Goal: Task Accomplishment & Management: Manage account settings

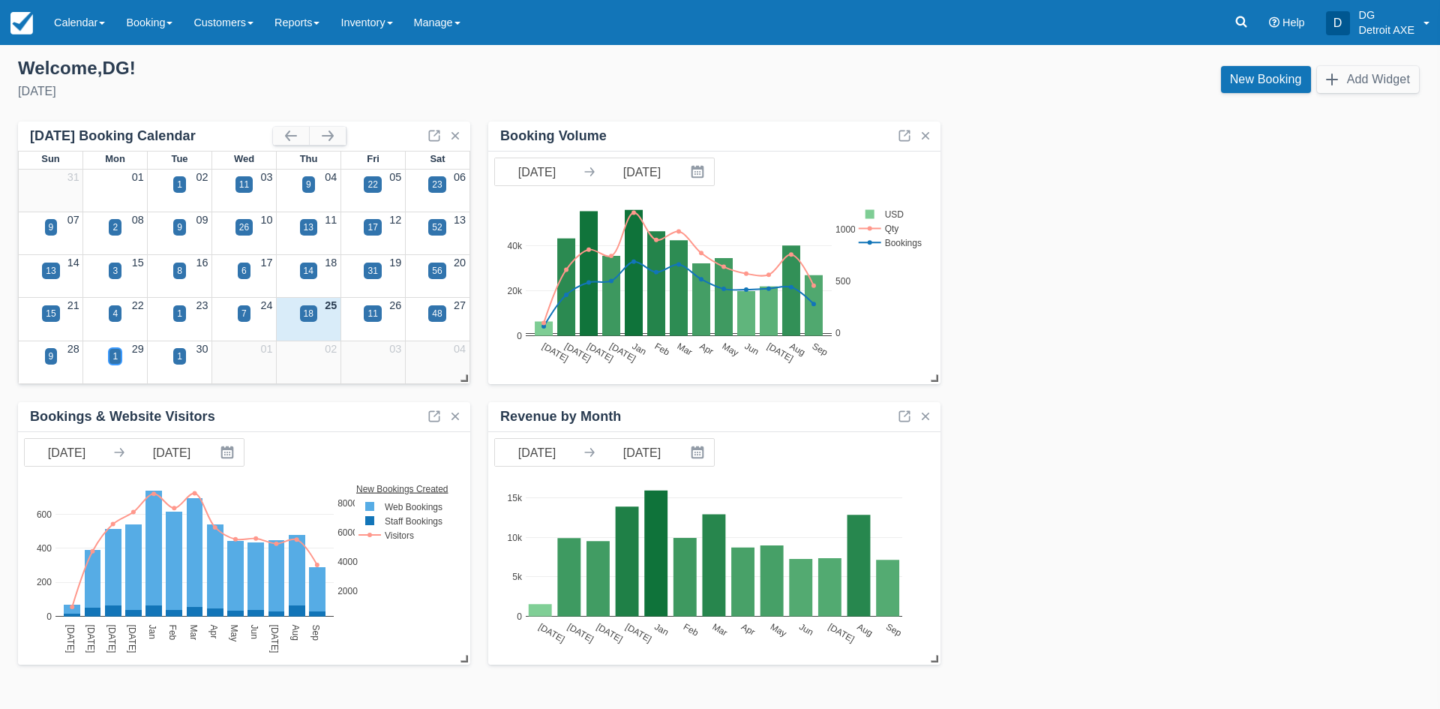
click at [115, 357] on div "1" at bounding box center [114, 355] width 5 height 13
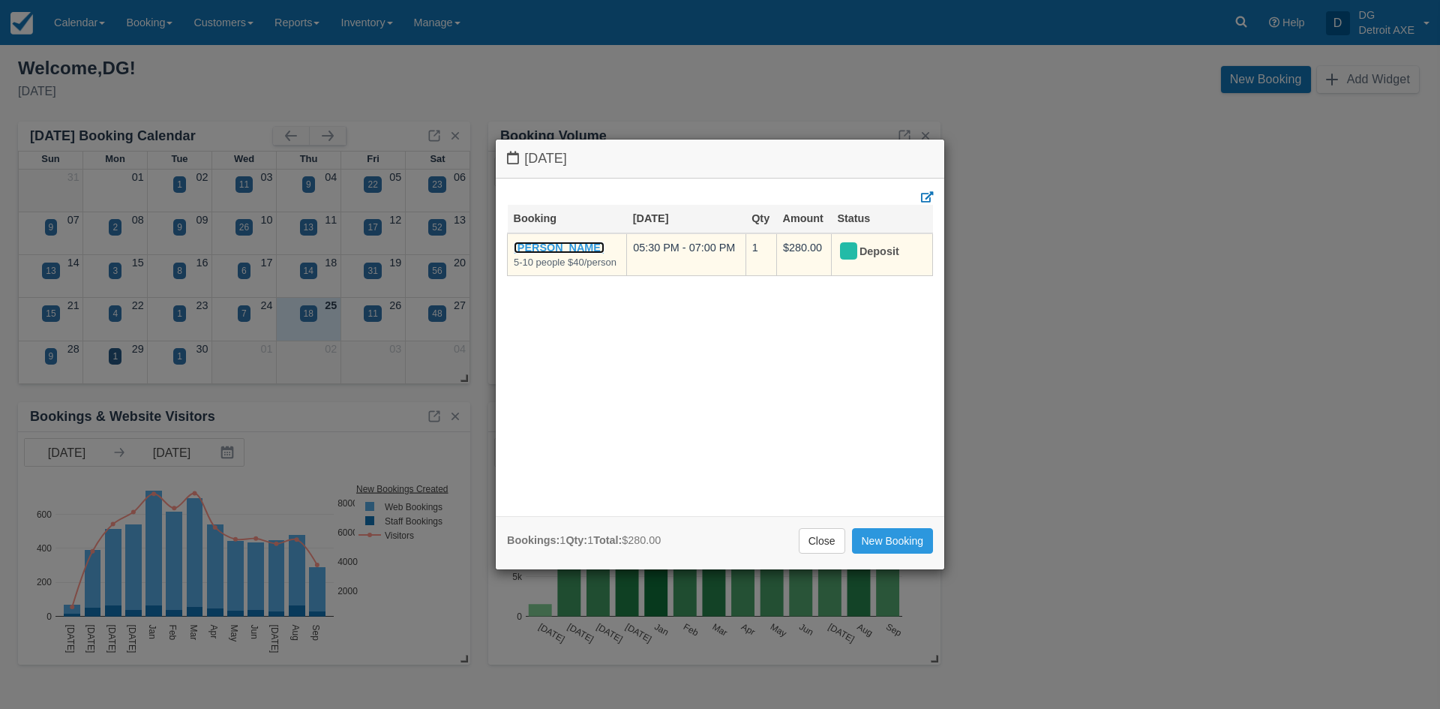
click at [541, 244] on link "Ashley Strauss" at bounding box center [559, 247] width 91 height 12
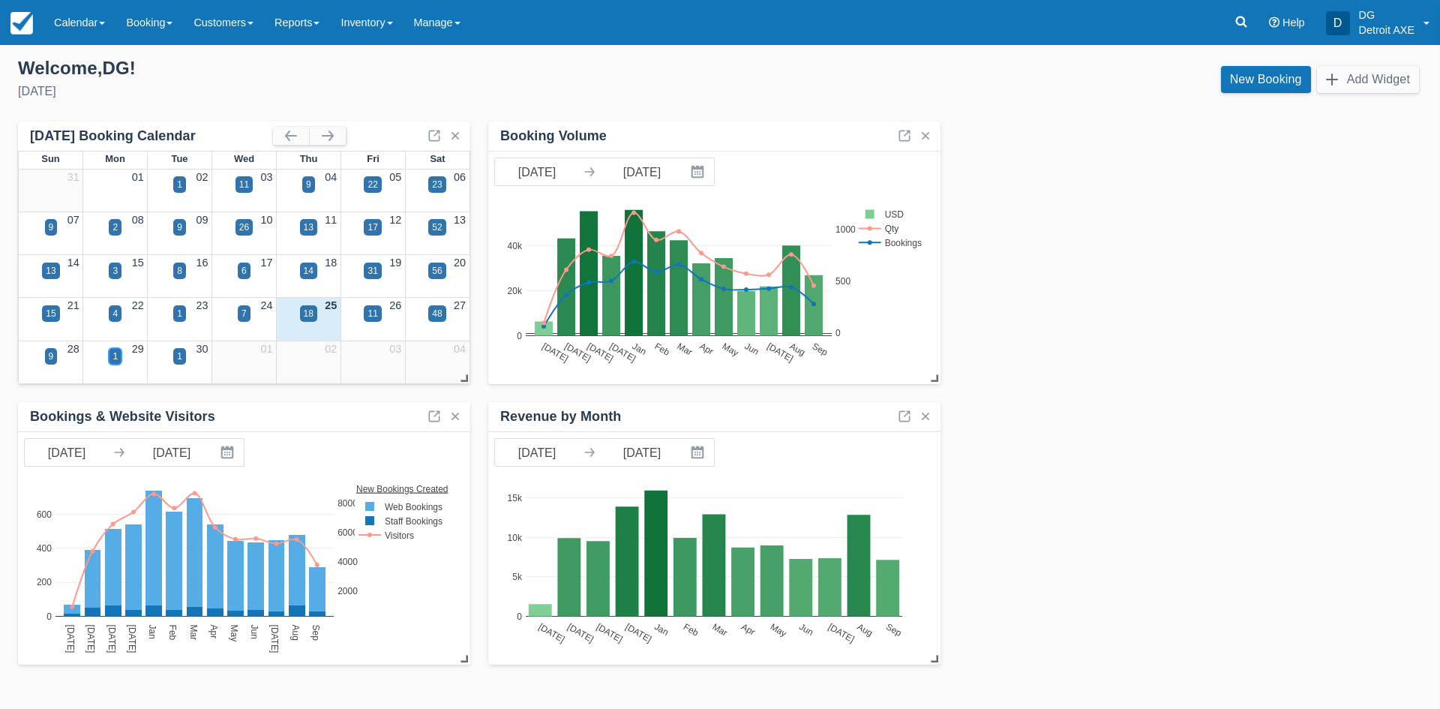
click at [112, 354] on div "1" at bounding box center [114, 355] width 5 height 13
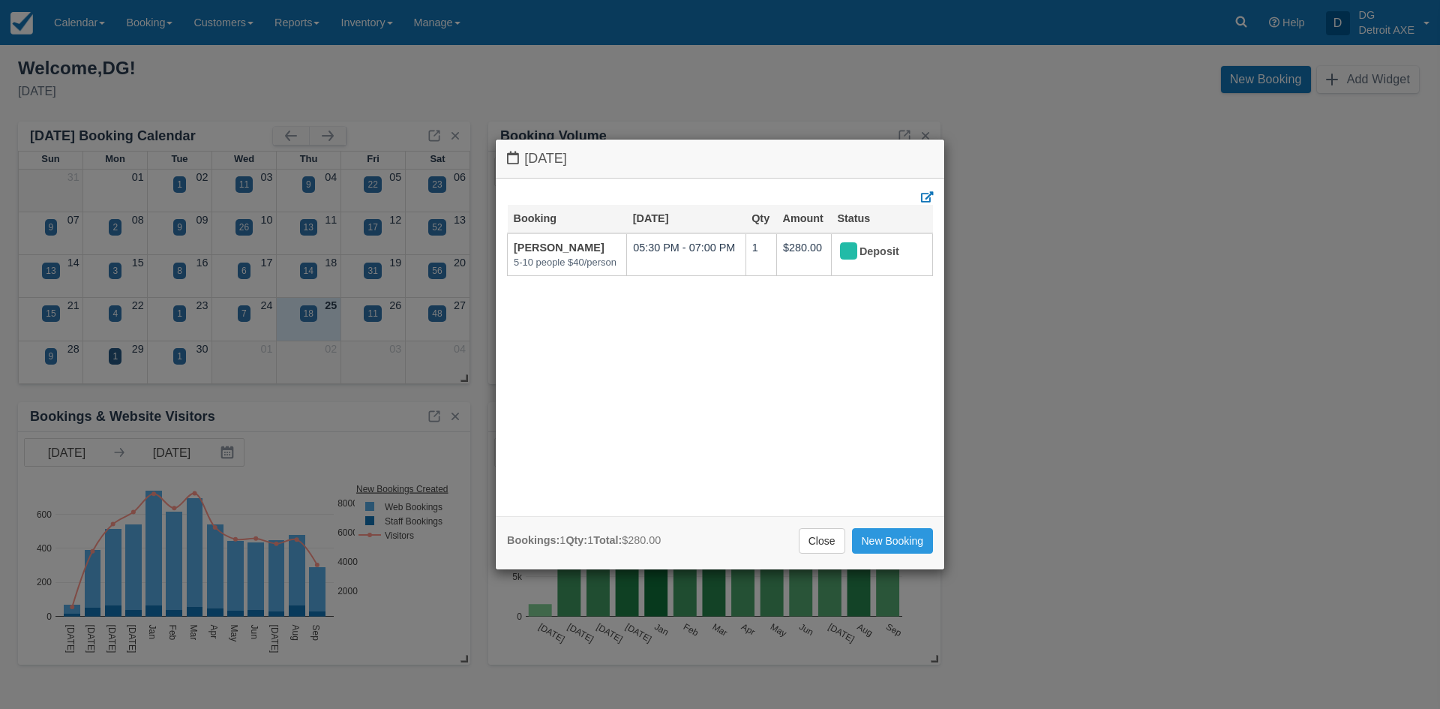
click at [182, 359] on div "Monday September 29 2025 Booking Sep 29 Qty Amount Status Ashley Strauss 5-10 p…" at bounding box center [720, 354] width 1440 height 709
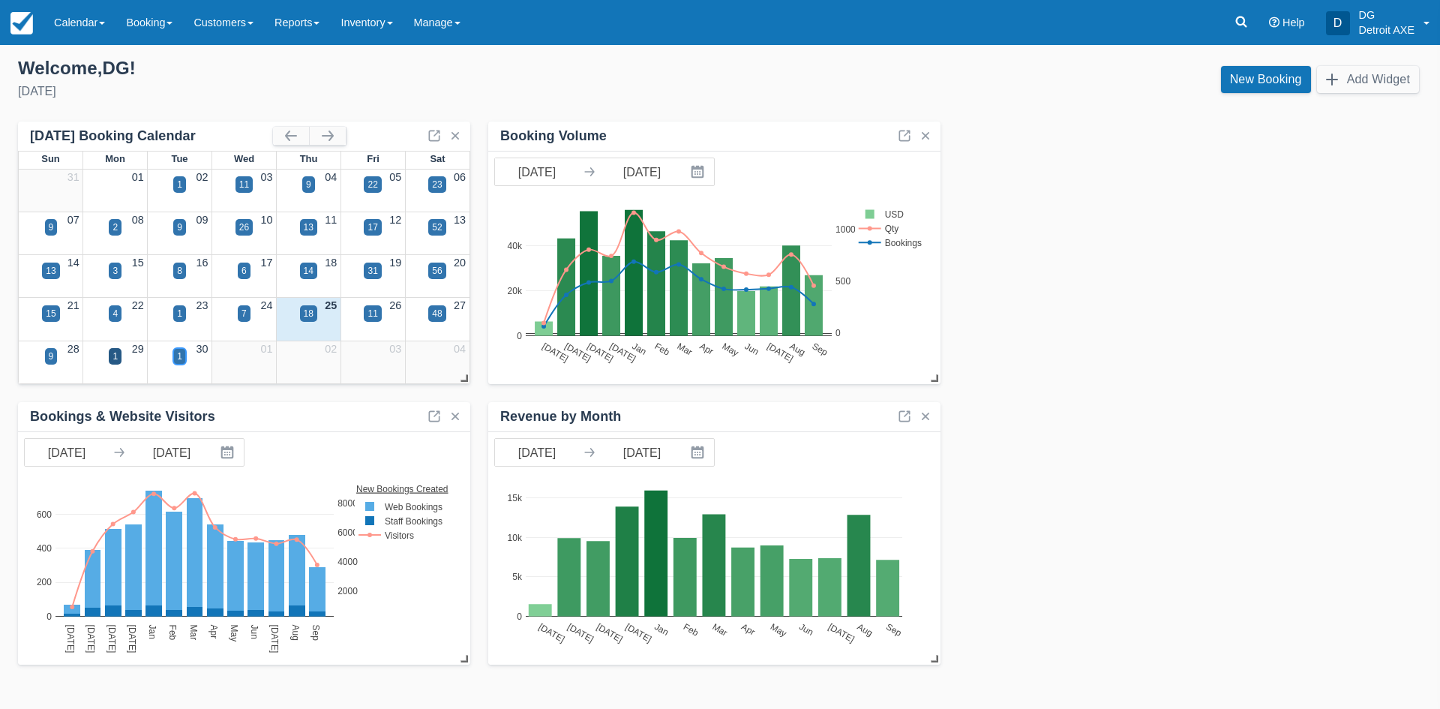
click at [179, 358] on div "1" at bounding box center [179, 355] width 5 height 13
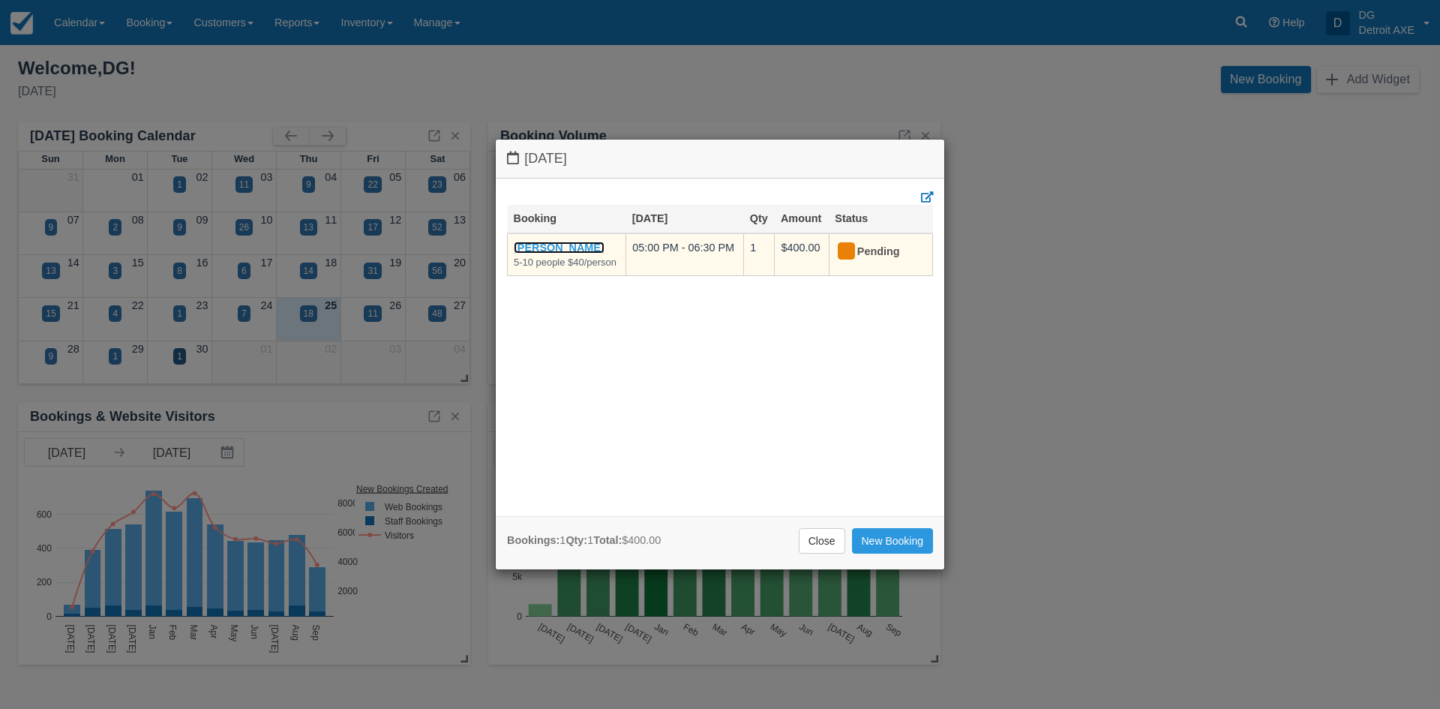
click at [531, 248] on link "Melissa Grannes" at bounding box center [559, 247] width 91 height 12
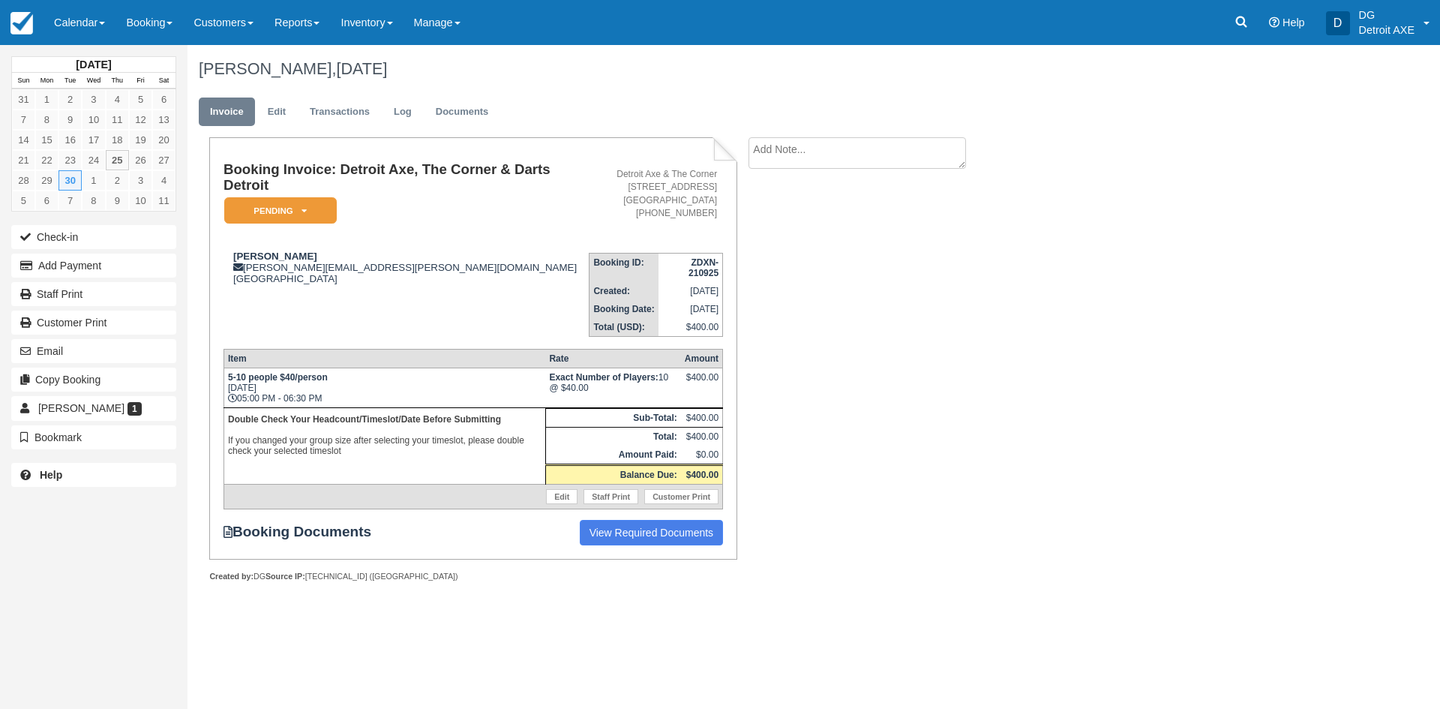
click at [140, 550] on div "September 2025 Sun Mon Tue Wed Thu Fri Sat 31 1 2 3 4 5 6 7 8 9 10 11 12 13 14 …" at bounding box center [93, 354] width 187 height 709
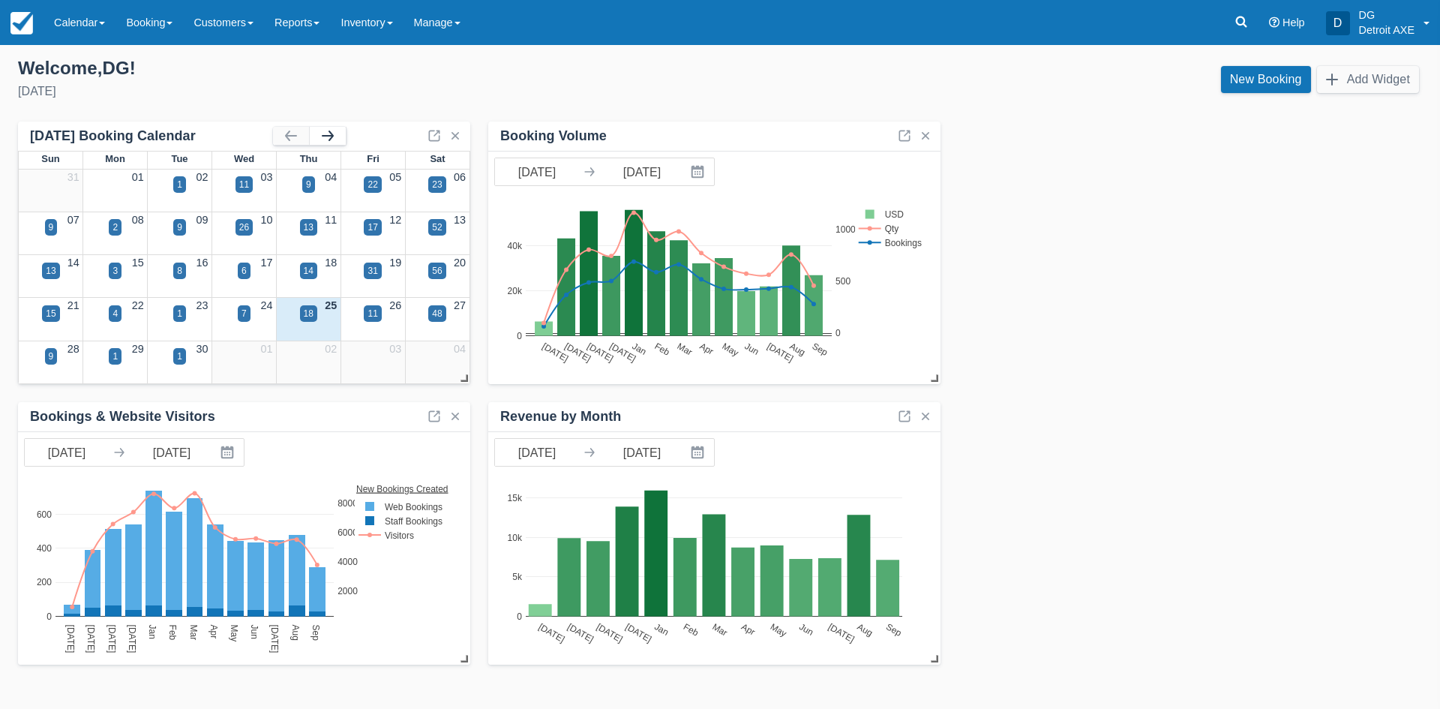
click at [328, 136] on button "button" at bounding box center [328, 136] width 36 height 18
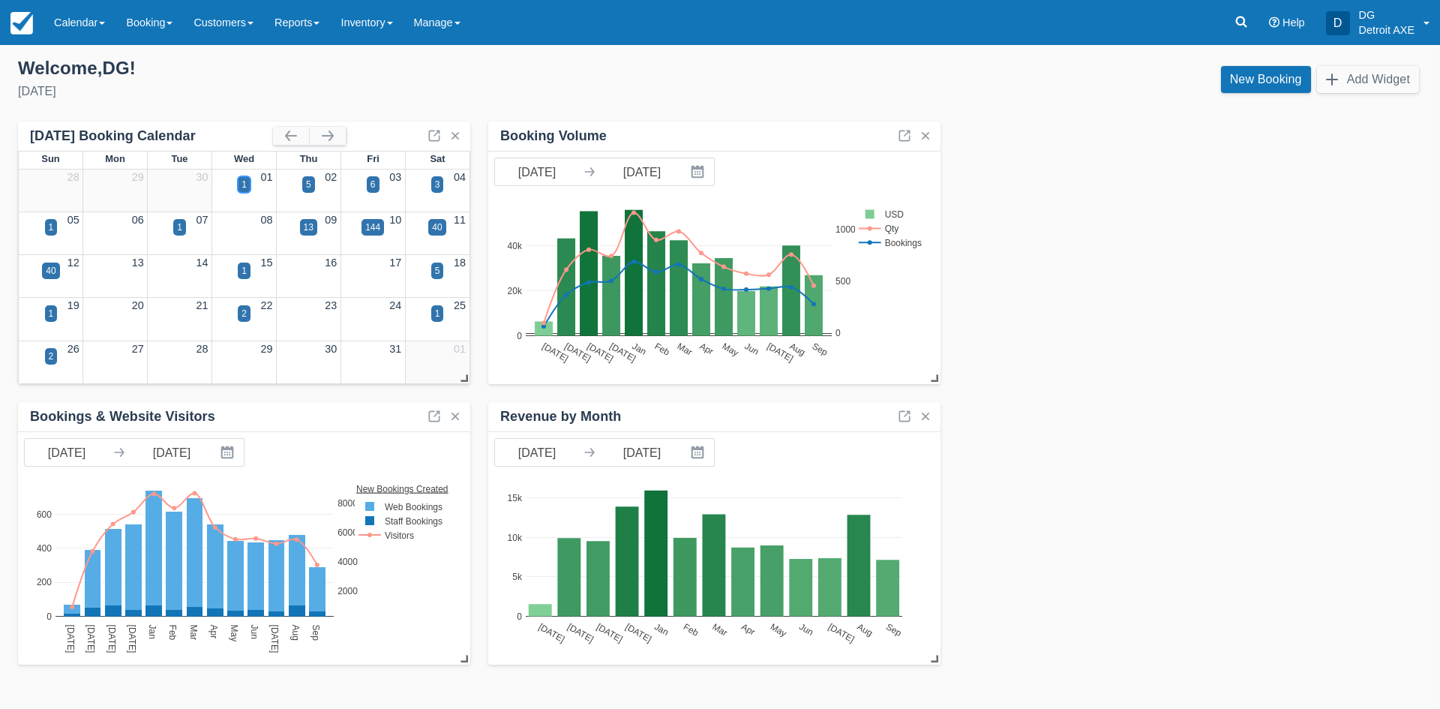
click at [245, 182] on div "1" at bounding box center [243, 184] width 5 height 13
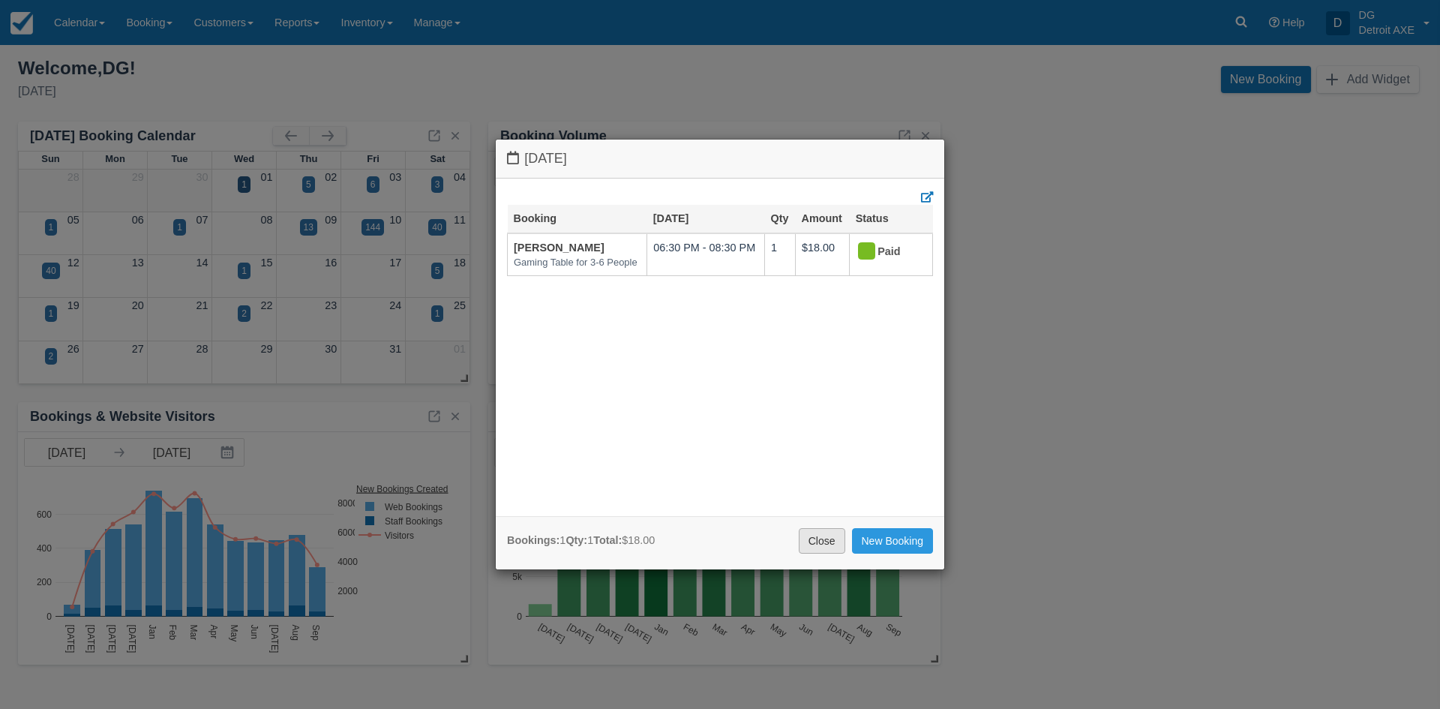
click at [820, 541] on link "Close" at bounding box center [822, 540] width 46 height 25
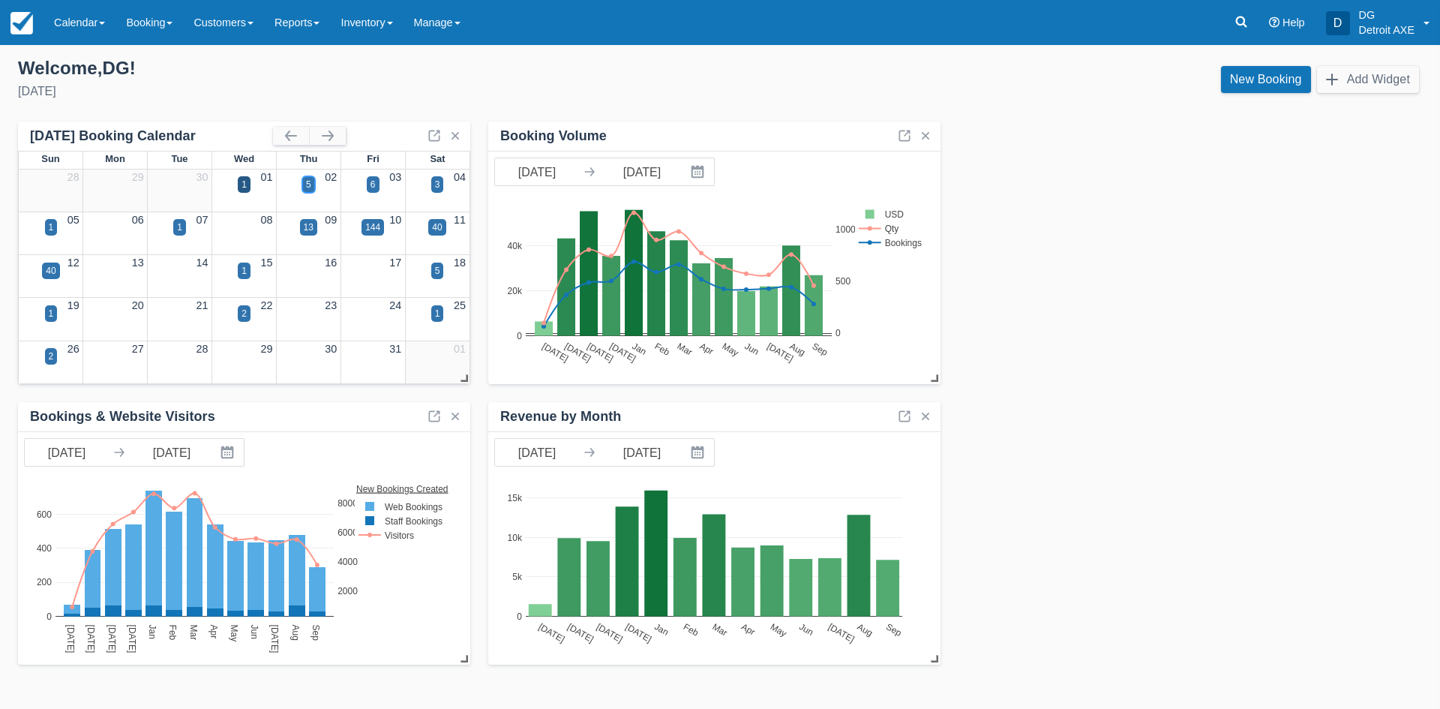
click at [307, 178] on div "5" at bounding box center [308, 184] width 5 height 13
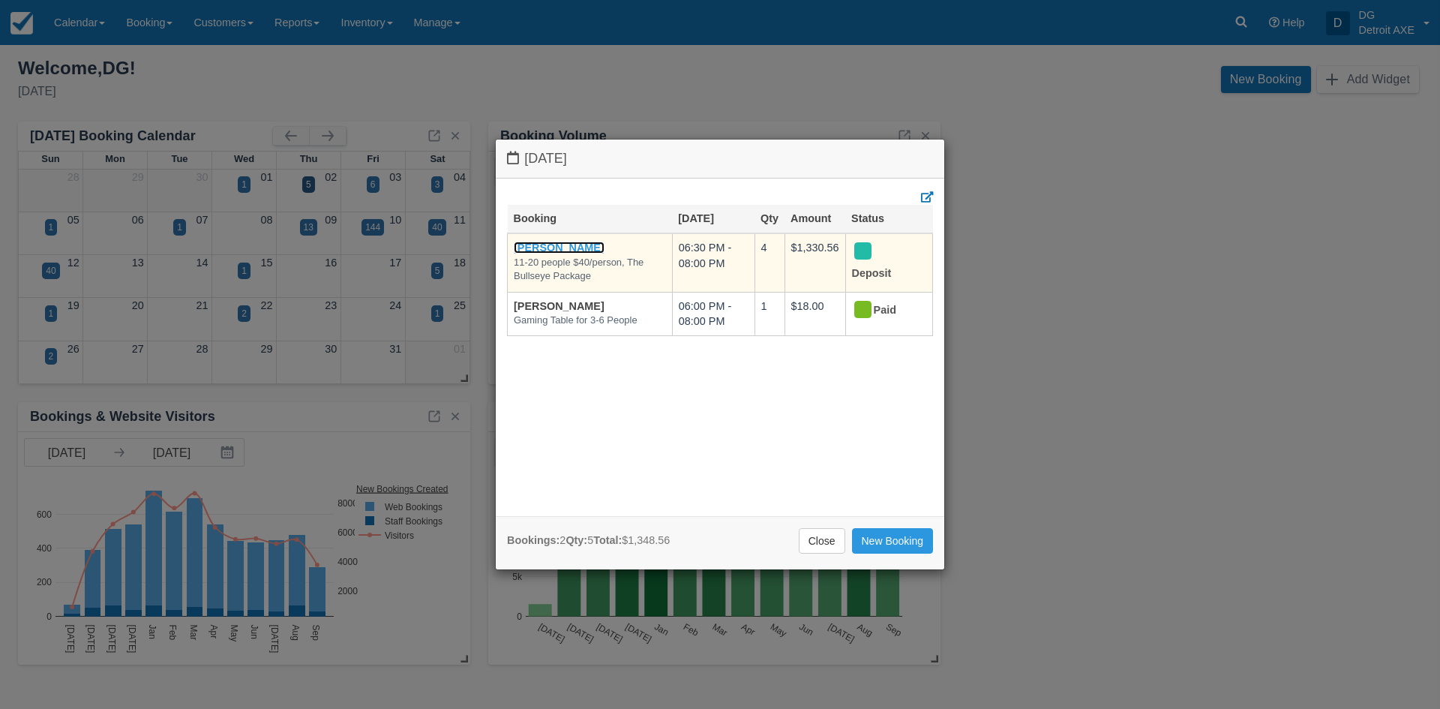
click at [584, 247] on link "Weston O'Neill" at bounding box center [559, 247] width 91 height 12
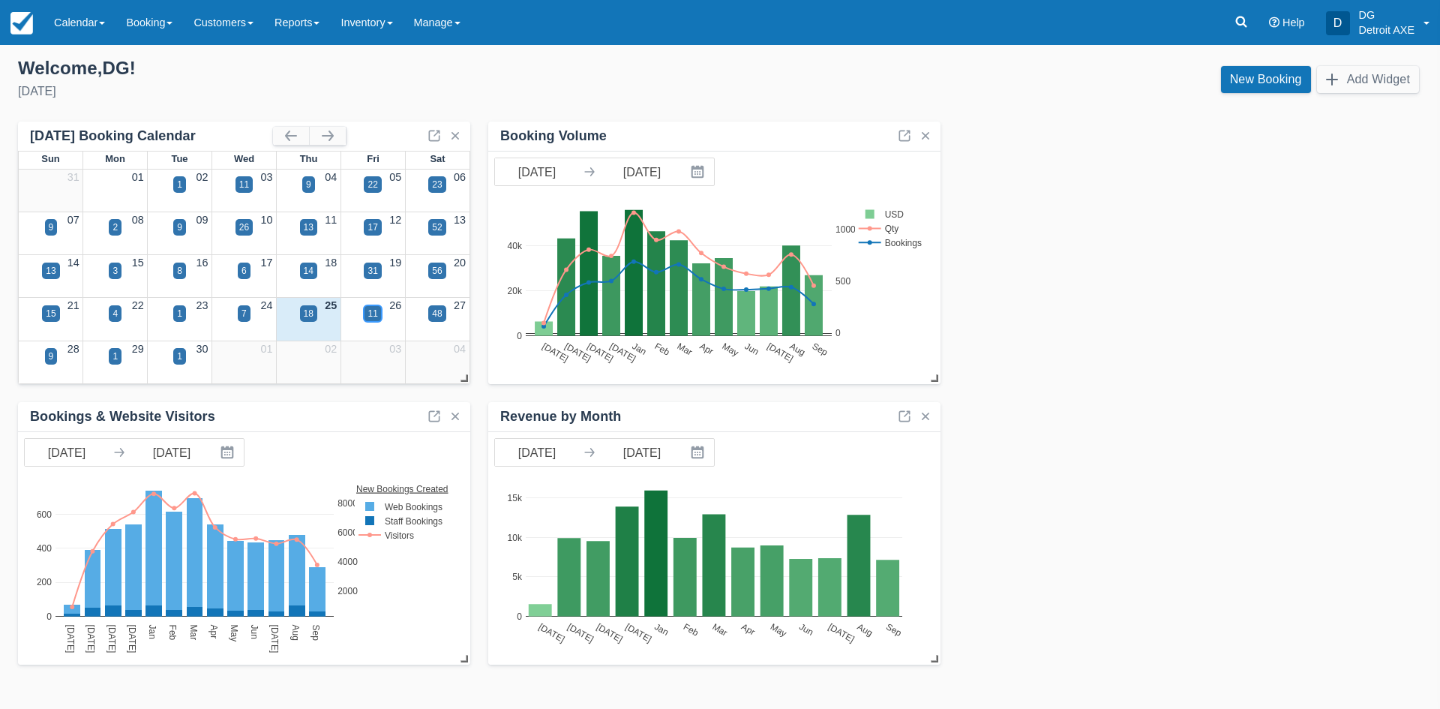
drag, startPoint x: 371, startPoint y: 315, endPoint x: 373, endPoint y: 360, distance: 45.0
click at [384, 380] on div "Sun Mon Tue Wed Thu Fri Sat 31 01 02 03 04 05 06 1 11 9 22 23 07 08 09 10 11 12…" at bounding box center [244, 268] width 452 height 234
click at [328, 130] on button "button" at bounding box center [328, 136] width 36 height 18
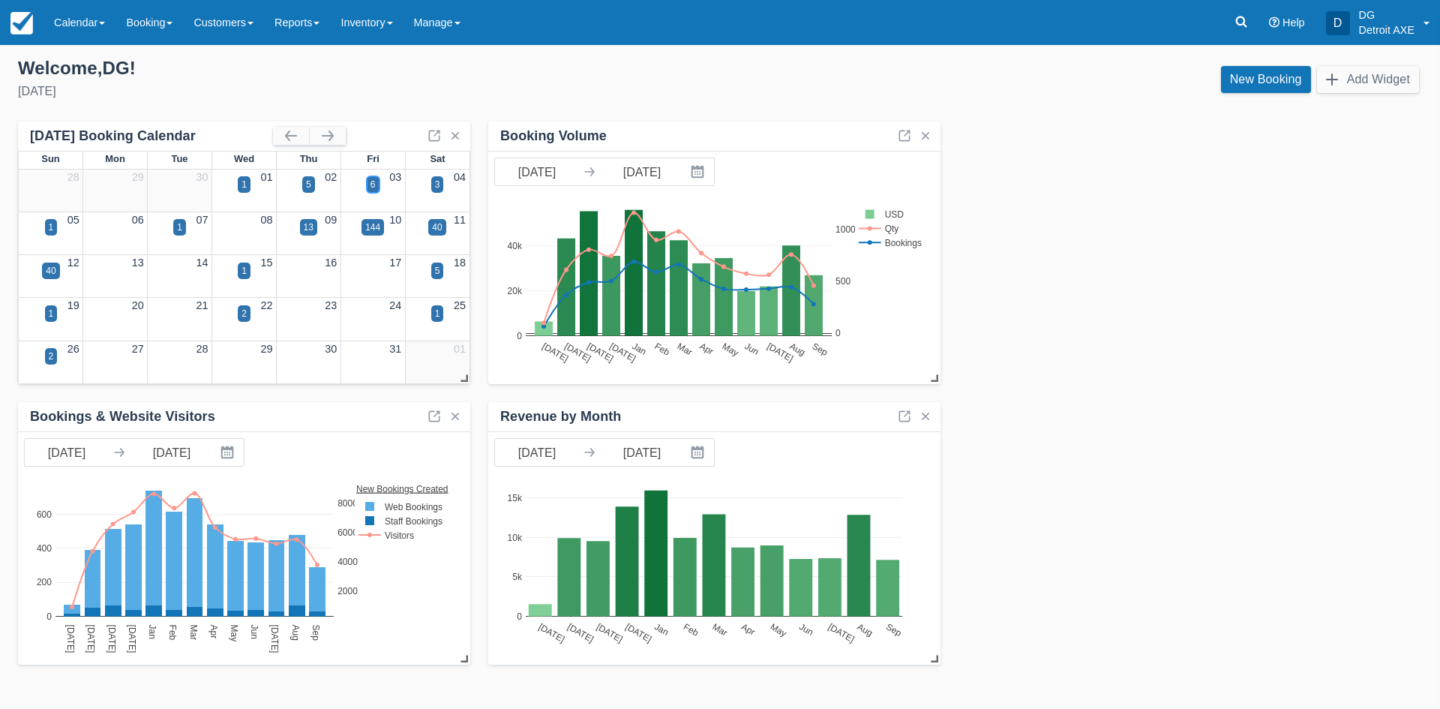
click at [368, 181] on div "6" at bounding box center [373, 184] width 13 height 16
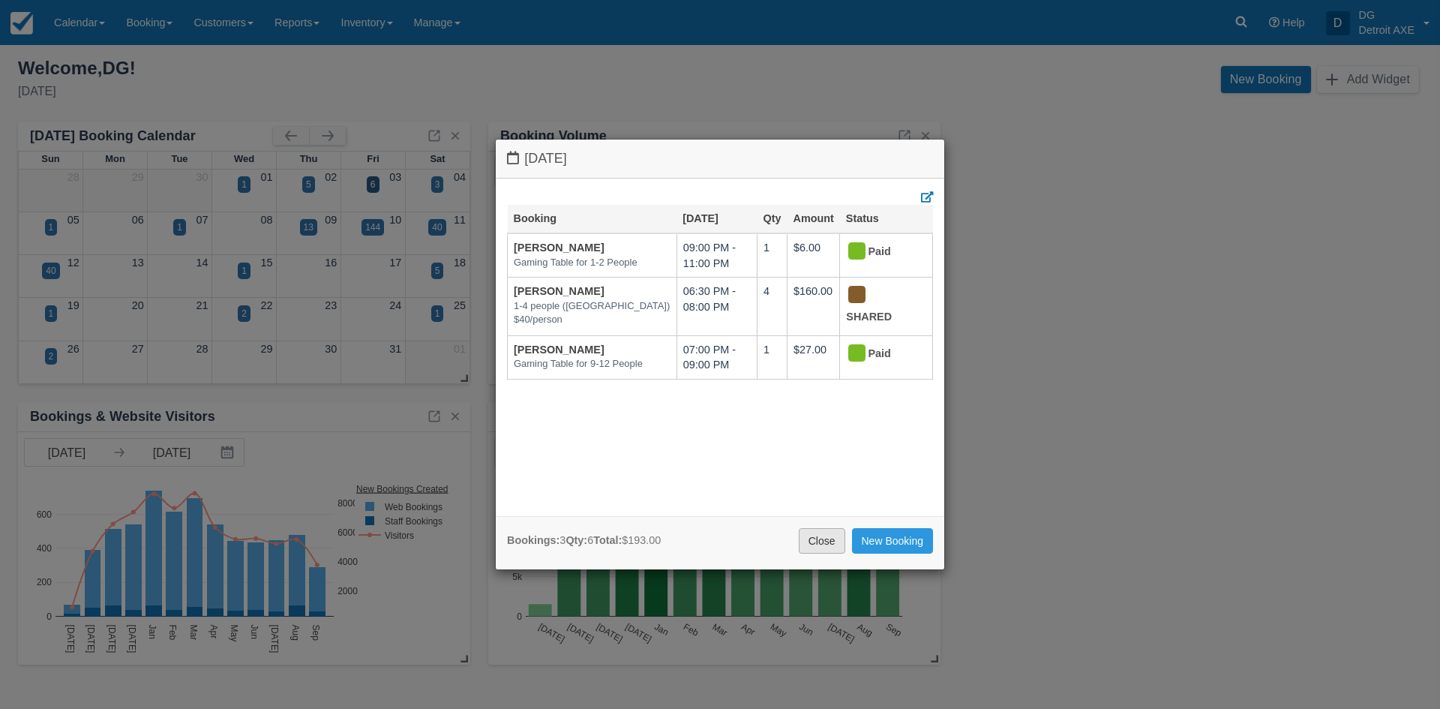
drag, startPoint x: 826, startPoint y: 540, endPoint x: 764, endPoint y: 533, distance: 62.6
click at [826, 540] on link "Close" at bounding box center [822, 540] width 46 height 25
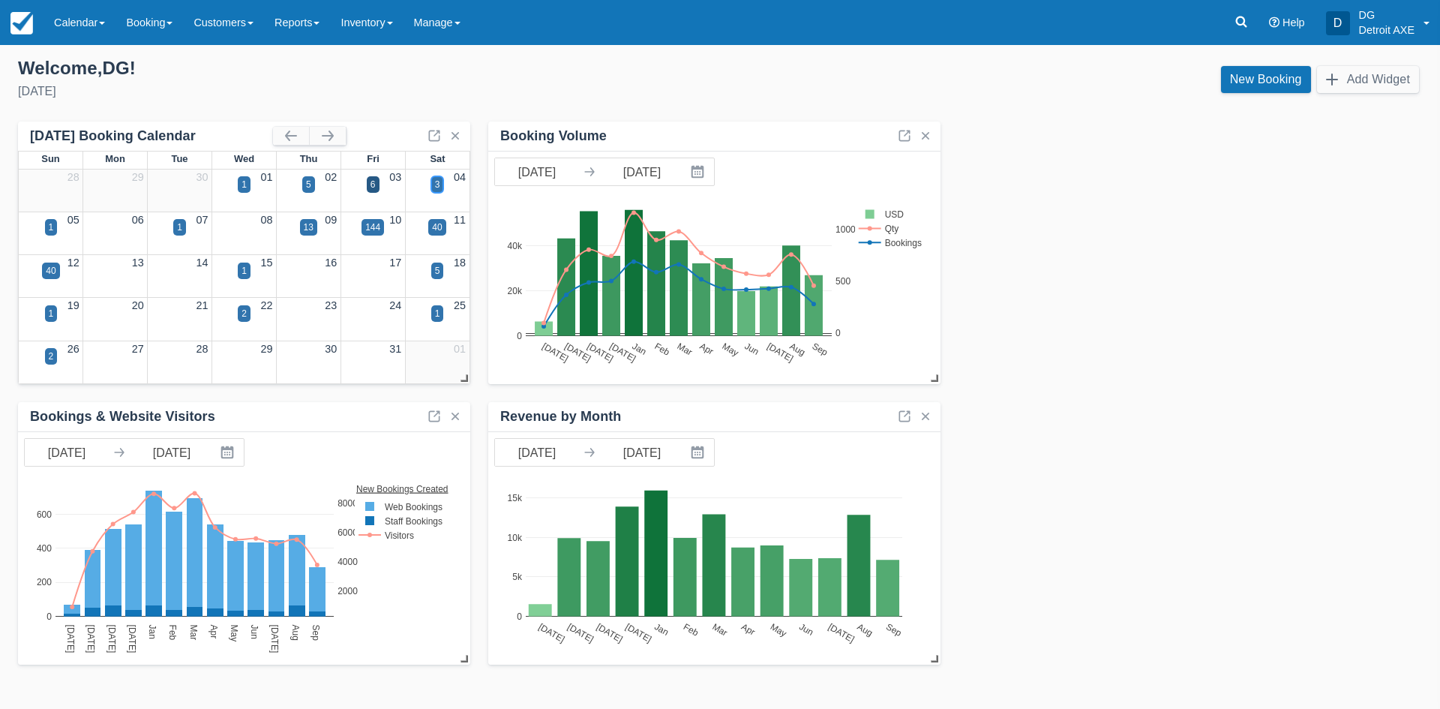
click at [433, 181] on div "3" at bounding box center [437, 184] width 13 height 16
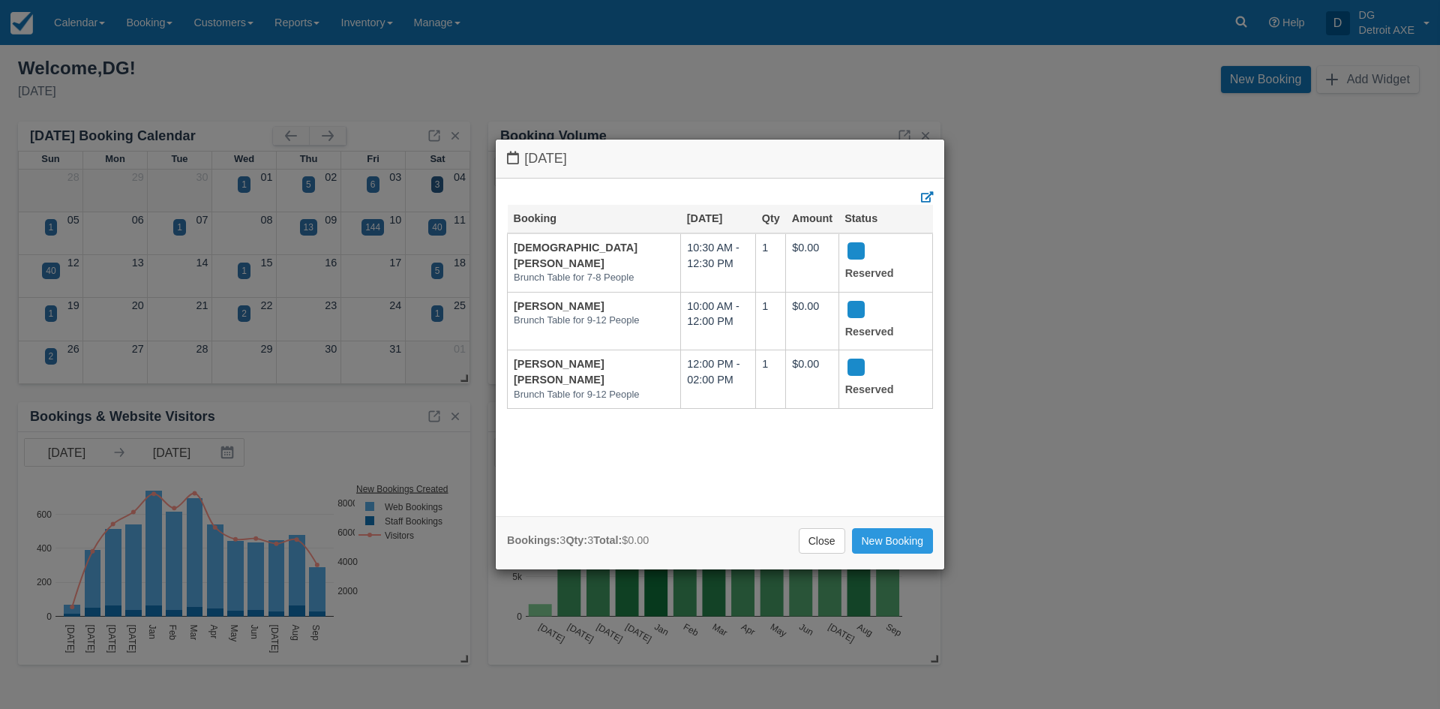
click at [54, 229] on div "Saturday October 4 2025 Booking Oct 4 Qty Amount Status Kristen Boura Brunch Ta…" at bounding box center [720, 354] width 1440 height 709
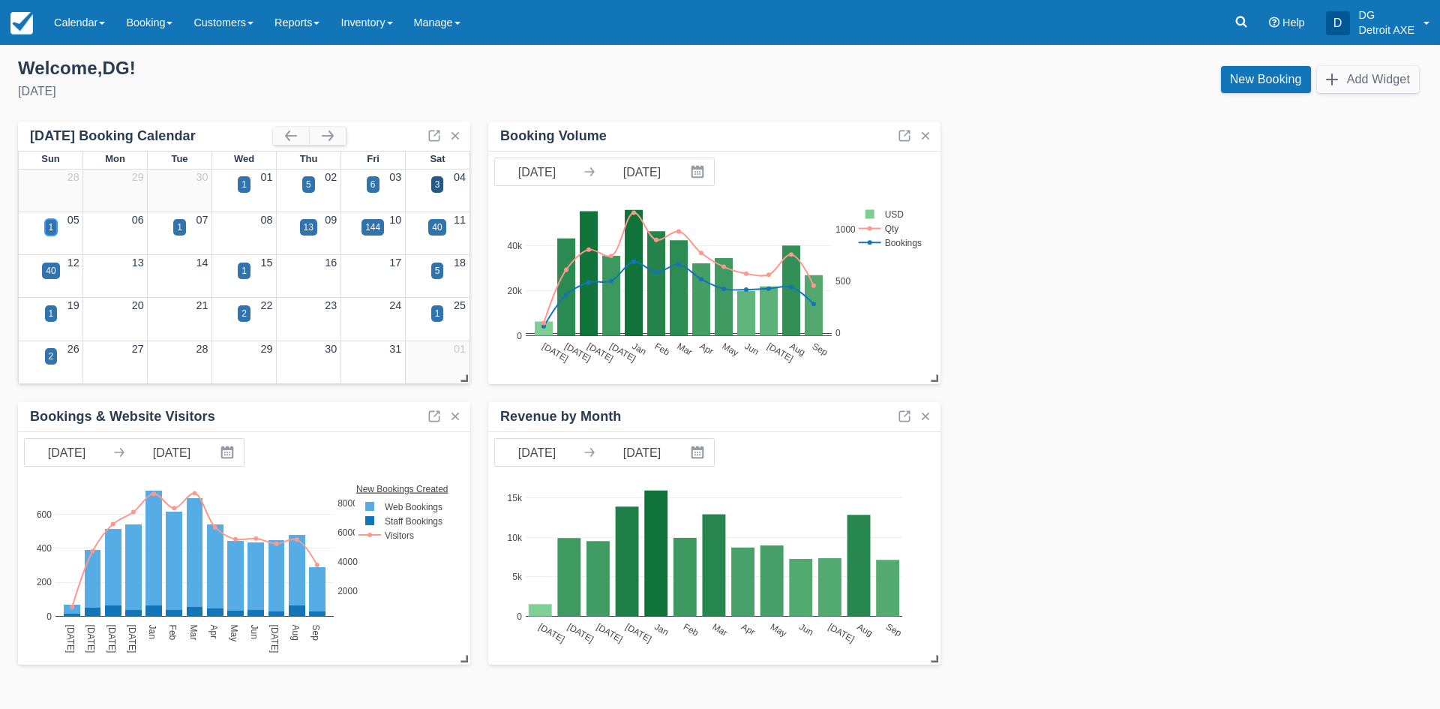
click at [54, 227] on div "1" at bounding box center [51, 227] width 13 height 16
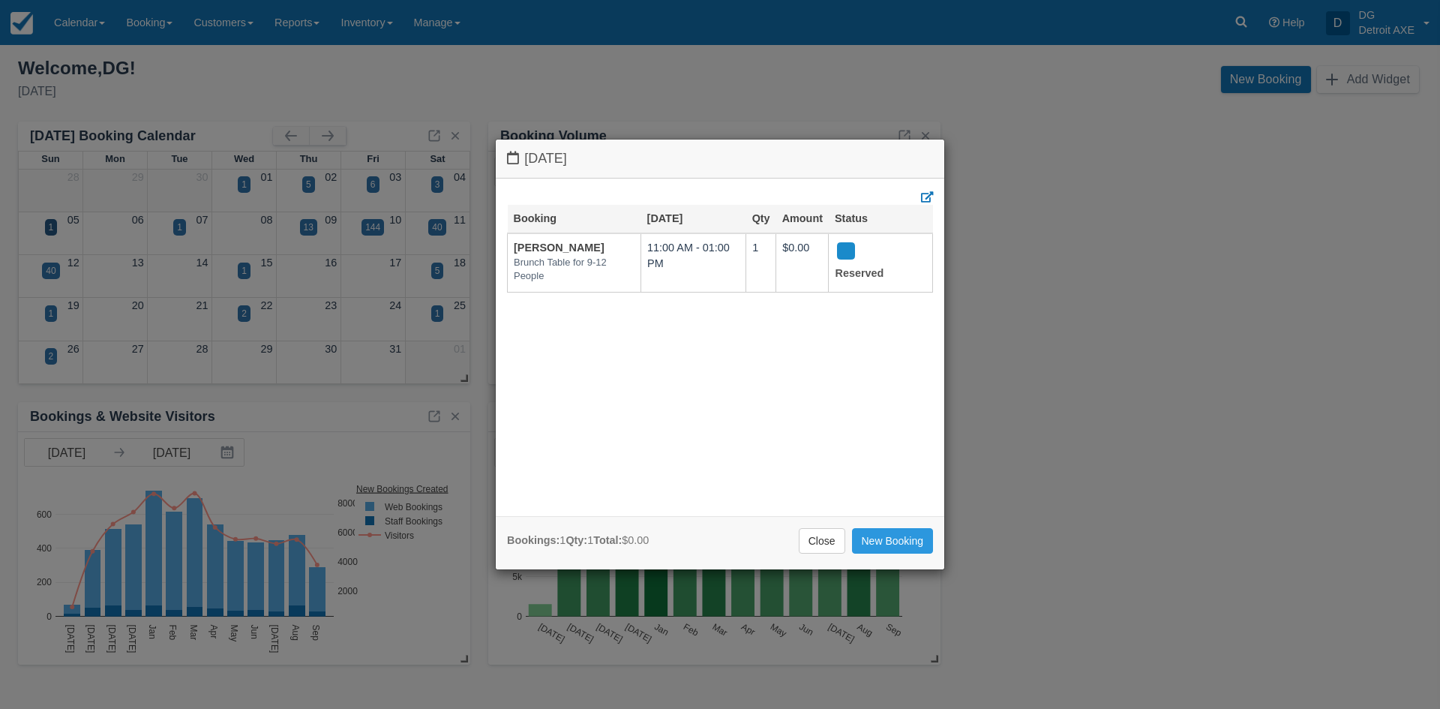
click at [54, 227] on div "Sunday October 5 2025 Booking Oct 5 Qty Amount Status Chelsea Hissong Brunch Ta…" at bounding box center [720, 354] width 1440 height 709
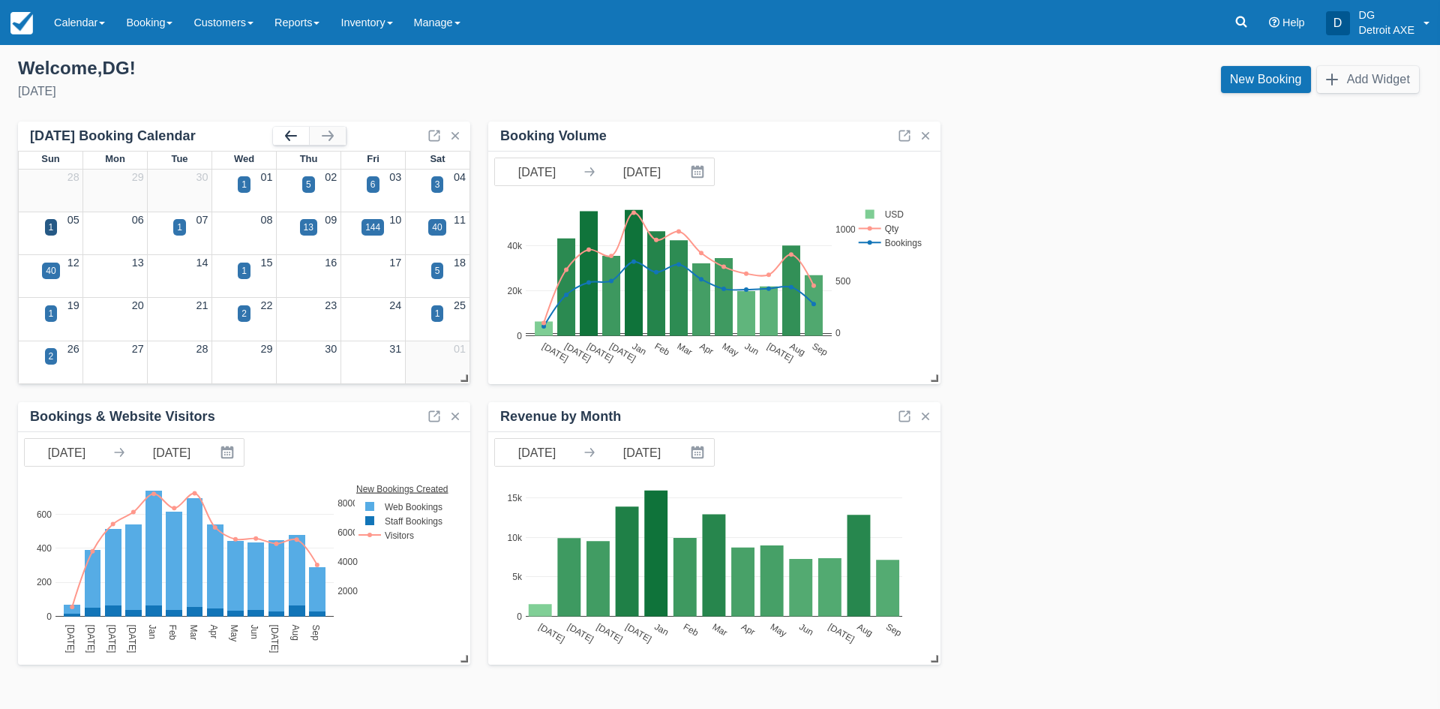
click at [291, 136] on button "button" at bounding box center [291, 136] width 36 height 18
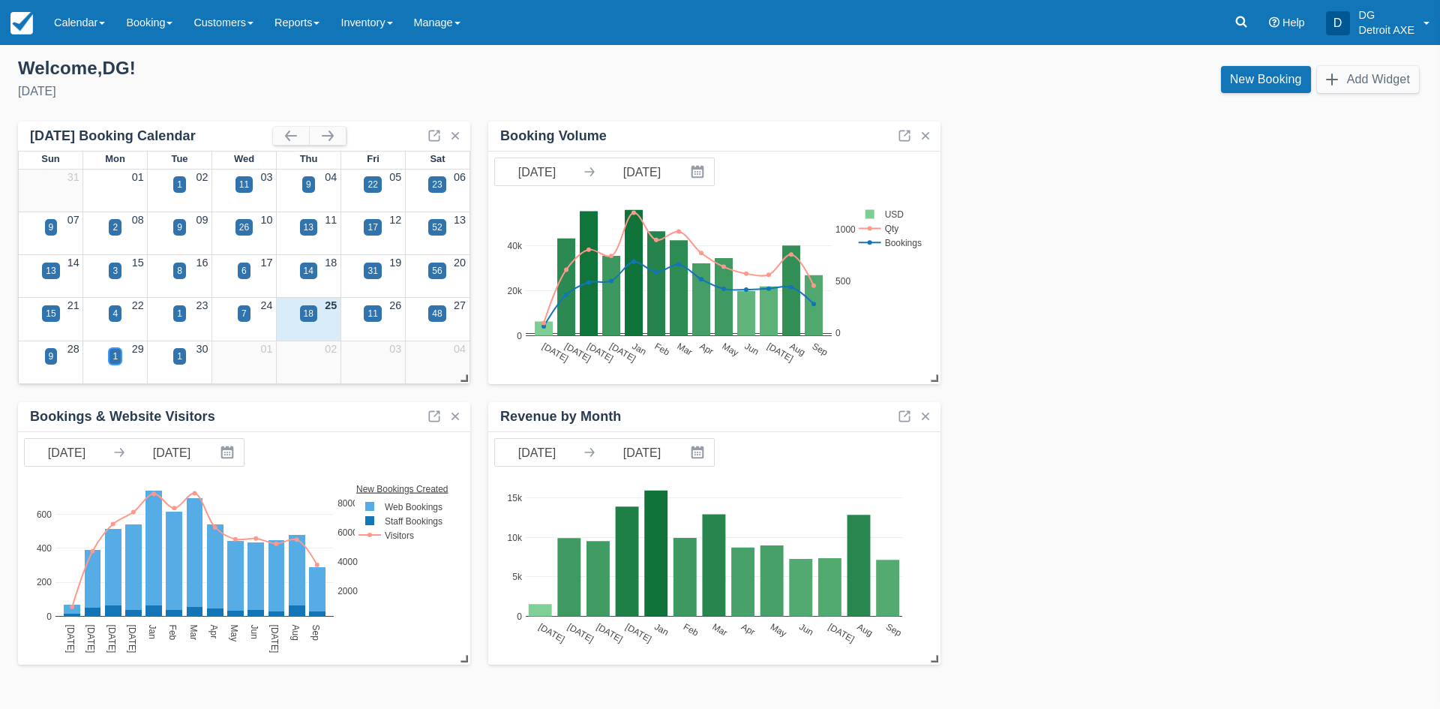
click at [115, 355] on div "1" at bounding box center [114, 355] width 5 height 13
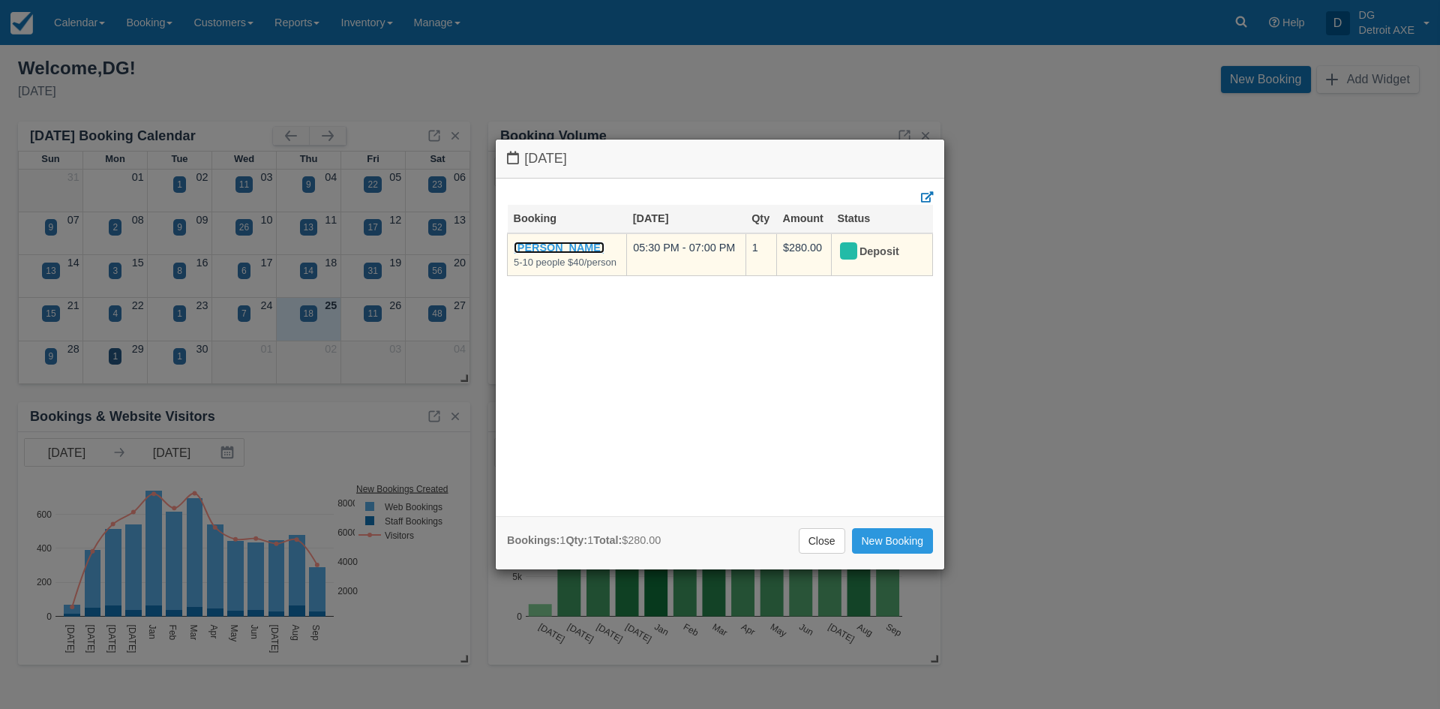
click at [551, 247] on link "[PERSON_NAME]" at bounding box center [559, 247] width 91 height 12
